Goal: Find specific page/section: Find specific page/section

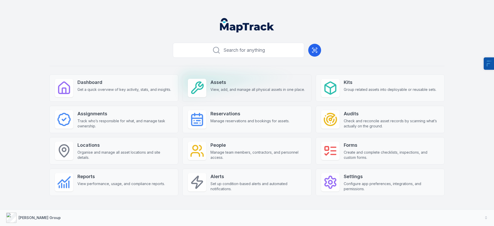
click at [217, 94] on div "Assets View, add, and manage all physical assets in one place." at bounding box center [246, 87] width 129 height 27
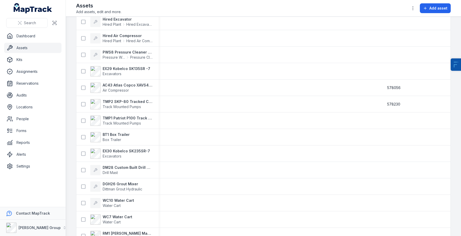
scroll to position [1, 0]
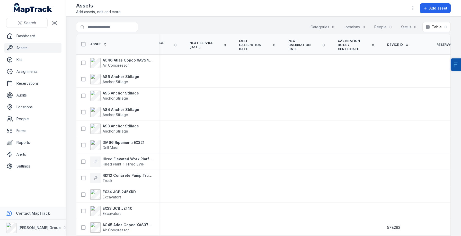
click at [405, 46] on icon at bounding box center [407, 45] width 4 height 4
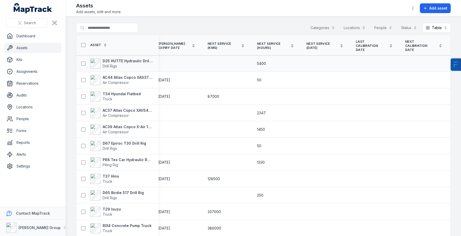
scroll to position [0, 788]
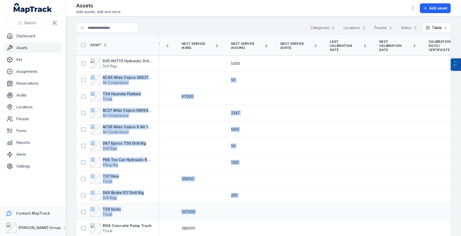
drag, startPoint x: 342, startPoint y: 62, endPoint x: 354, endPoint y: 216, distance: 154.5
copy tbody "578935 NSW AC44 Atlas Copco XAS375TA Air Compressor RIX Yard - NSW Available RI…"
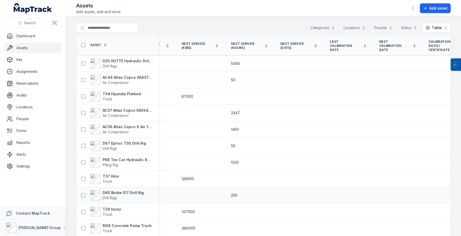
click at [422, 191] on td at bounding box center [446, 195] width 49 height 16
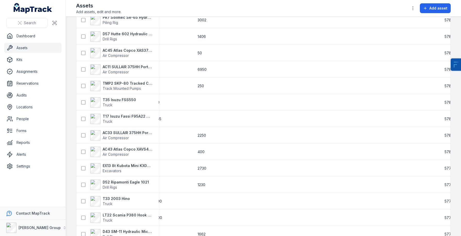
scroll to position [227, 0]
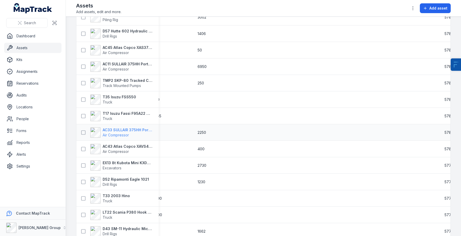
click at [136, 129] on strong "AC33 SULLAIR 375HH Portable Compressor" at bounding box center [128, 129] width 50 height 5
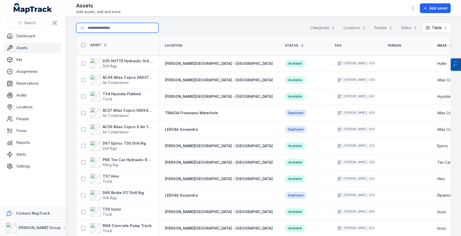
click at [95, 27] on input "Search for assets" at bounding box center [117, 28] width 82 height 10
type input "**********"
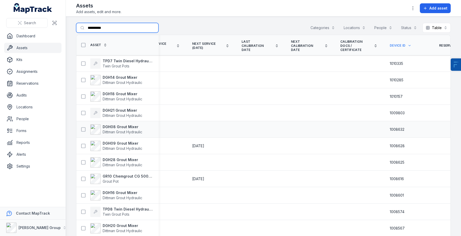
scroll to position [0, 836]
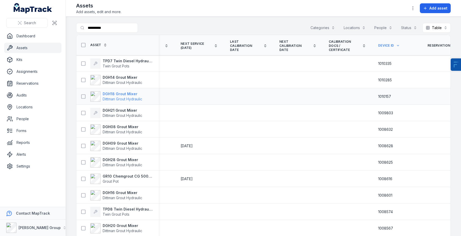
click at [113, 95] on strong "DGH18 Grout Mixer" at bounding box center [123, 93] width 40 height 5
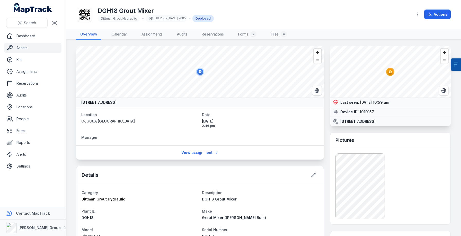
click at [366, 110] on strong "1010157" at bounding box center [366, 111] width 14 height 5
copy strong "1010157"
click at [137, 167] on div "Details" at bounding box center [199, 175] width 247 height 18
click at [386, 102] on span "21/08/2025 10:59 am" at bounding box center [374, 102] width 29 height 4
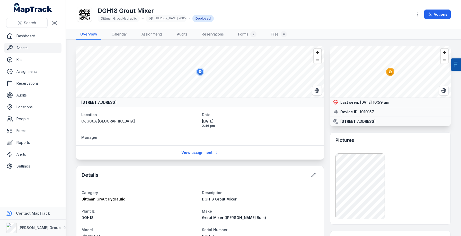
click at [386, 102] on span "21/08/2025 10:59 am" at bounding box center [374, 102] width 29 height 4
